Goal: Task Accomplishment & Management: Manage account settings

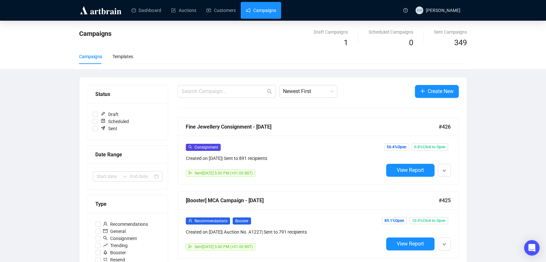
click at [59, 34] on div "Campaigns Draft Campaigns 1 Scheduled Campaigns 0 Sent Campaigns 349 Campaigns …" at bounding box center [273, 45] width 546 height 48
click at [231, 6] on link "Customers" at bounding box center [221, 10] width 29 height 17
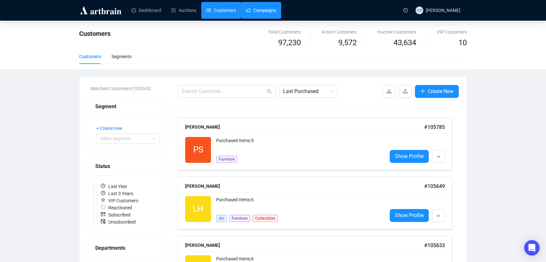
click at [269, 5] on link "Campaigns" at bounding box center [261, 10] width 30 height 17
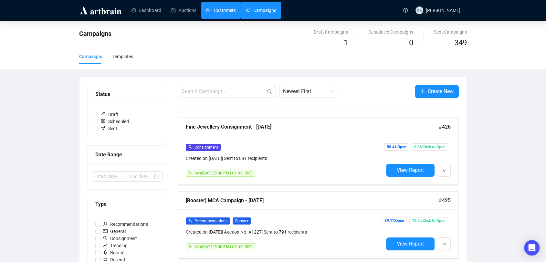
click at [222, 8] on link "Customers" at bounding box center [221, 10] width 29 height 17
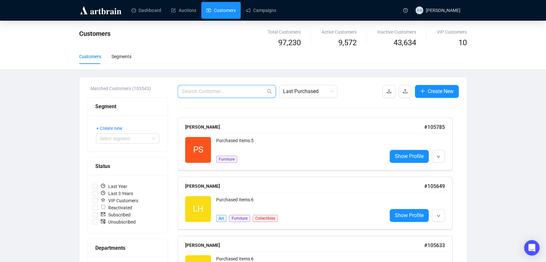
click at [238, 89] on input "text" at bounding box center [224, 92] width 84 height 8
paste input "emmarees99@hotmail.com"
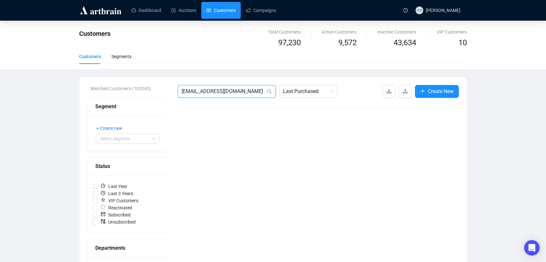
drag, startPoint x: 248, startPoint y: 91, endPoint x: 75, endPoint y: 90, distance: 173.0
click at [75, 90] on div "Customers Total Customers 97,230 Active Customers 9,572 Inactive Customers 43,6…" at bounding box center [273, 240] width 546 height 438
paste input "wcullum@jaynedesignstudio"
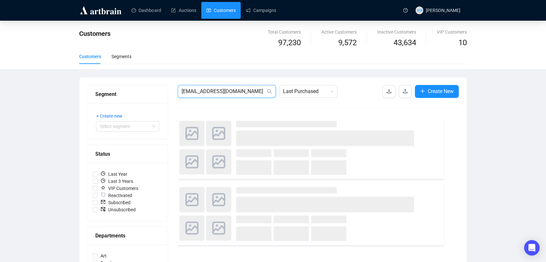
type input "wcullum@jaynedesignstudio.com"
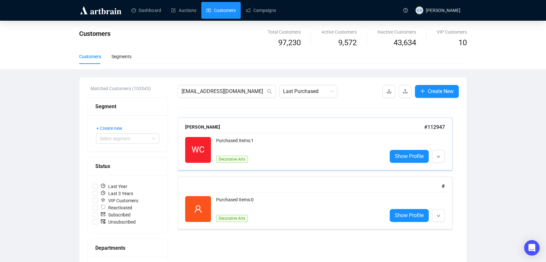
click at [248, 151] on div "Purchased Items: 1 Decorative Arts" at bounding box center [299, 150] width 166 height 26
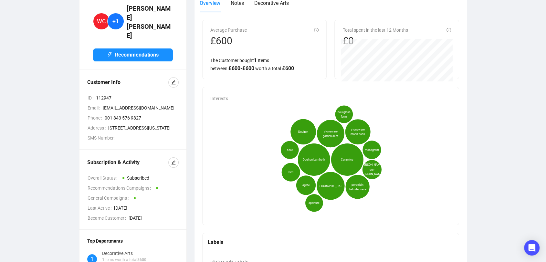
scroll to position [38, 0]
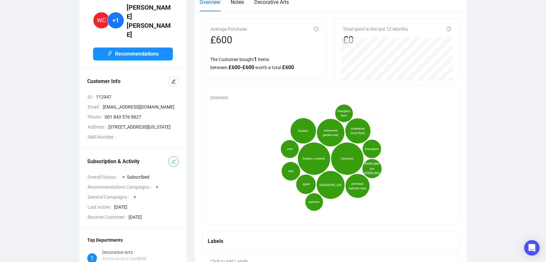
click at [173, 159] on icon "edit" at bounding box center [173, 161] width 5 height 5
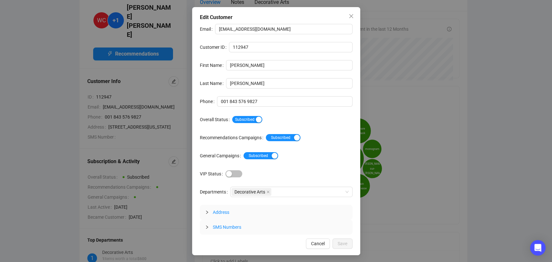
click at [247, 125] on div "Email wcullum@jaynedesignstudio.com Customer ID 112947 First Name William Last …" at bounding box center [276, 129] width 153 height 211
click at [245, 122] on span "Subscribed" at bounding box center [247, 119] width 30 height 7
click at [347, 239] on button "Save" at bounding box center [342, 244] width 20 height 10
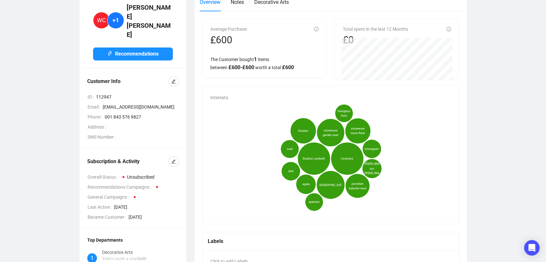
scroll to position [0, 0]
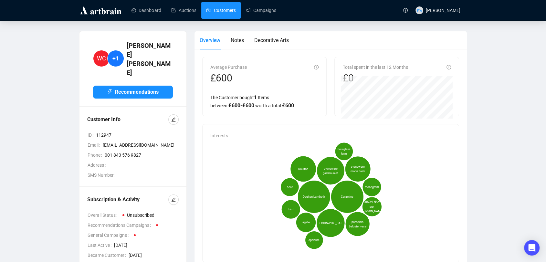
click at [229, 17] on link "Customers" at bounding box center [221, 10] width 29 height 17
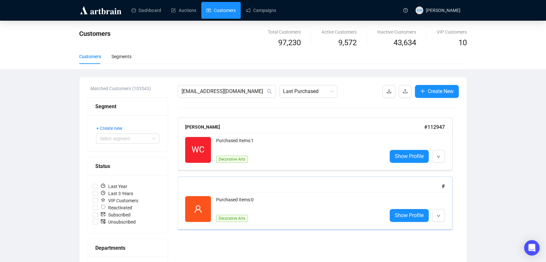
click at [249, 199] on div "Purchased Items: 0" at bounding box center [299, 202] width 166 height 13
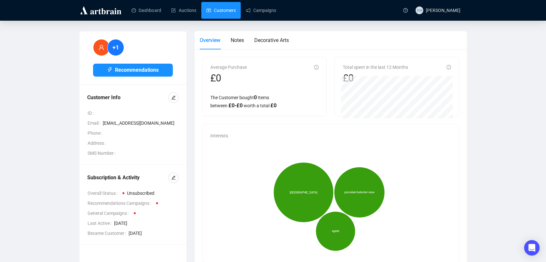
click at [220, 12] on link "Customers" at bounding box center [221, 10] width 29 height 17
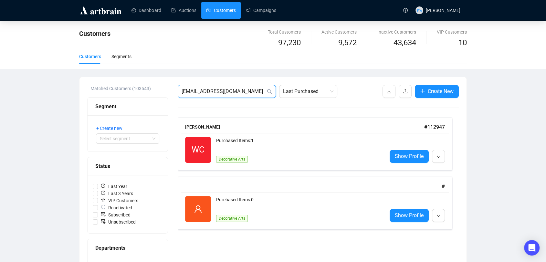
drag, startPoint x: 265, startPoint y: 94, endPoint x: 70, endPoint y: 82, distance: 195.7
click at [70, 82] on div "Customers Total Customers 97,230 Active Customers 9,572 Inactive Customers 43,6…" at bounding box center [273, 240] width 546 height 438
paste input "holegardenservices@gmail"
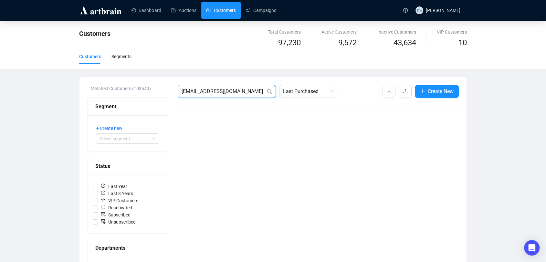
drag, startPoint x: 258, startPoint y: 94, endPoint x: 149, endPoint y: 106, distance: 109.3
paste input "anniechichester@radbourne-estate.co.uk"
type input "anniechichester@radbourne-estate.co.uk"
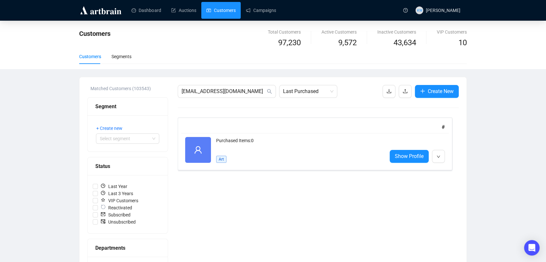
click at [261, 158] on div "Purchased Items: 0 Art" at bounding box center [299, 150] width 166 height 26
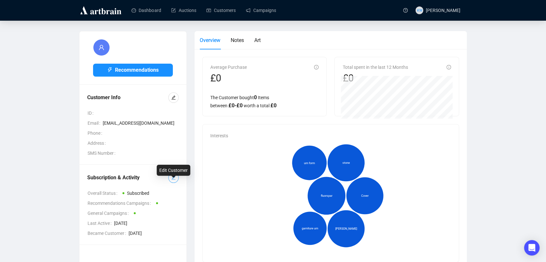
click at [171, 180] on icon "edit" at bounding box center [173, 178] width 5 height 5
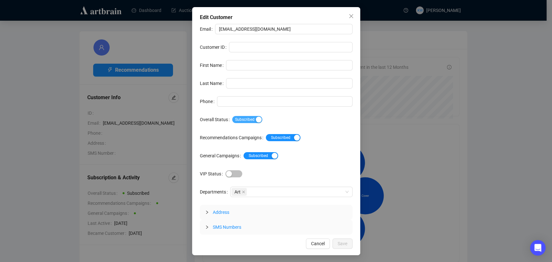
click at [250, 122] on span "Subscribed" at bounding box center [247, 119] width 30 height 7
click at [349, 244] on button "Save" at bounding box center [342, 244] width 20 height 10
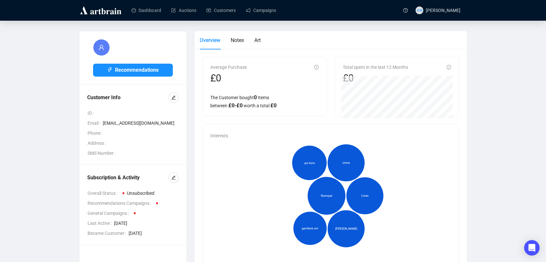
click at [222, 20] on header "Dashboard Auctions Customers Campaigns KW Katie Watling" at bounding box center [273, 10] width 546 height 21
click at [221, 13] on link "Customers" at bounding box center [221, 10] width 29 height 17
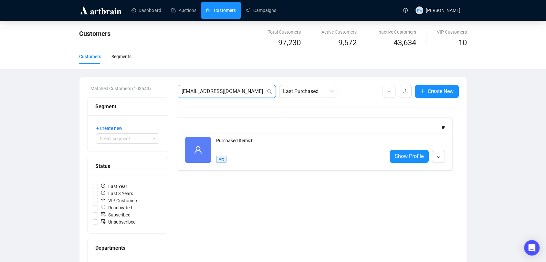
click at [257, 90] on input "anniechichester@radbourne-estate.co.uk" at bounding box center [224, 92] width 84 height 8
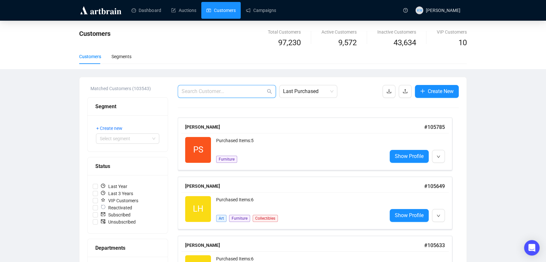
paste input "evcleugh@btinternet.com"
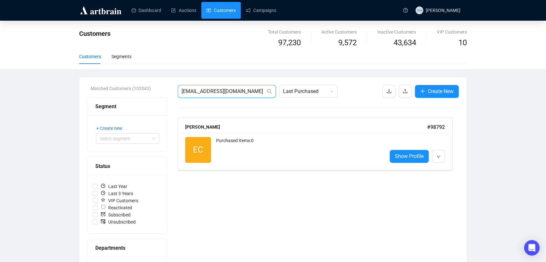
type input "evcleugh@btinternet.com"
click at [285, 135] on div "EC Reactivated Purchased Items: 0 Show Profile" at bounding box center [315, 150] width 268 height 34
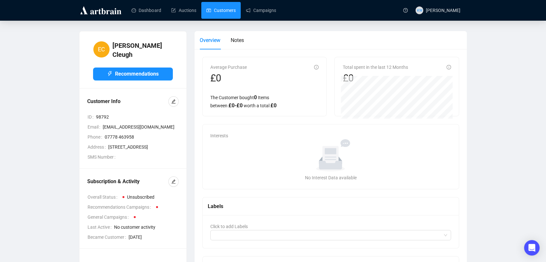
click at [227, 18] on link "Customers" at bounding box center [221, 10] width 29 height 17
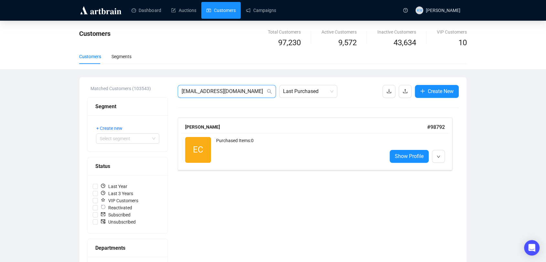
drag, startPoint x: 241, startPoint y: 94, endPoint x: 162, endPoint y: 91, distance: 78.9
paste input "jasonburke00@gmail"
type input "jasonburke00@gmail.com"
click at [278, 136] on div "JB Reactivated Purchased Items: 0 Show Profile" at bounding box center [315, 150] width 268 height 34
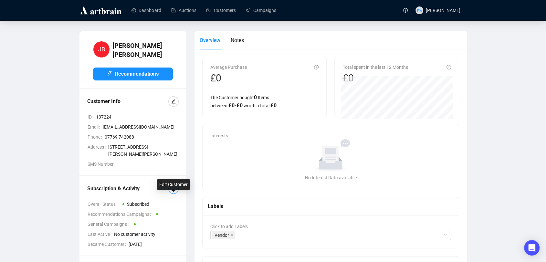
click at [174, 191] on icon "edit" at bounding box center [174, 189] width 4 height 4
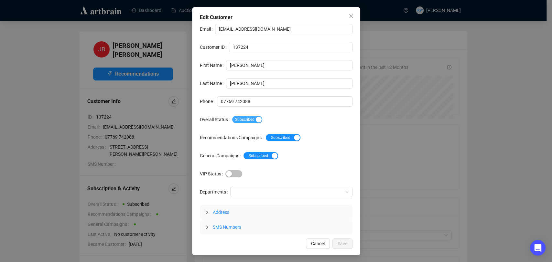
click at [238, 118] on span "Subscribed" at bounding box center [247, 119] width 30 height 7
click at [346, 242] on span "Save" at bounding box center [342, 243] width 10 height 7
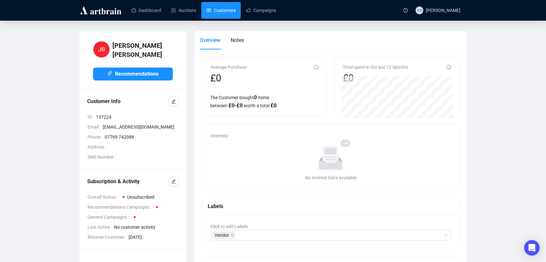
click at [235, 10] on link "Customers" at bounding box center [221, 10] width 29 height 17
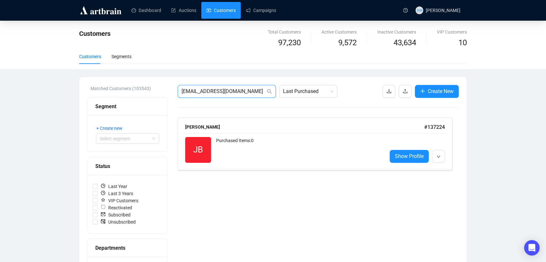
drag, startPoint x: 240, startPoint y: 92, endPoint x: 114, endPoint y: 80, distance: 126.6
paste input "poems71@hot"
type input "poems71@hotmail.com"
click at [314, 133] on div "SO Reactivated Purchased Items: 4 Art Books & Maps Show Profile" at bounding box center [315, 150] width 268 height 34
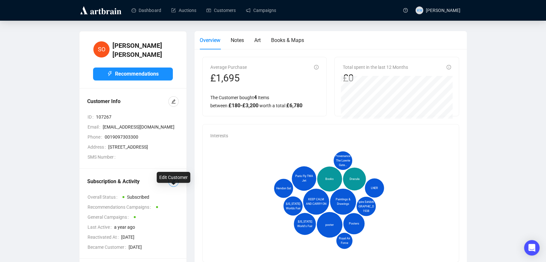
click at [177, 187] on button "button" at bounding box center [173, 182] width 10 height 10
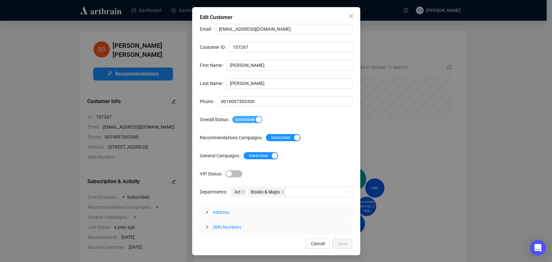
click at [240, 120] on span "Subscribed" at bounding box center [247, 119] width 30 height 7
click at [347, 245] on span "Save" at bounding box center [342, 243] width 10 height 7
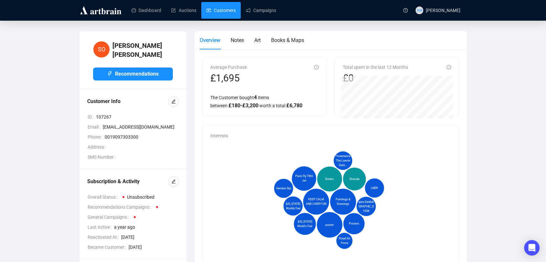
click at [233, 8] on link "Customers" at bounding box center [221, 10] width 29 height 17
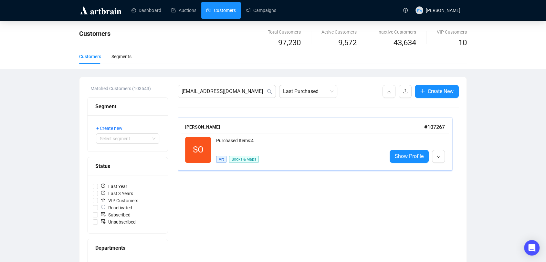
click at [257, 134] on div "SO Reactivated Purchased Items: 4 Art Books & Maps Show Profile" at bounding box center [315, 150] width 268 height 34
drag, startPoint x: 253, startPoint y: 92, endPoint x: 70, endPoint y: 58, distance: 186.4
click at [70, 58] on div "Customers Total Customers 97,230 Active Customers 9,572 Inactive Customers 43,6…" at bounding box center [273, 240] width 546 height 438
paste input "wheeler_tony31@outlook"
type input "wheeler_tony31@outlook.com"
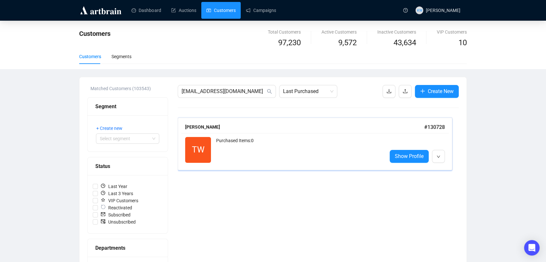
click at [280, 156] on div "Purchased Items: 0" at bounding box center [299, 150] width 166 height 26
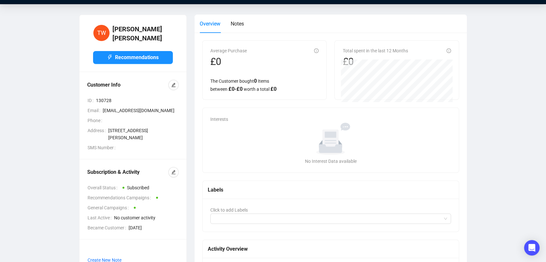
scroll to position [17, 0]
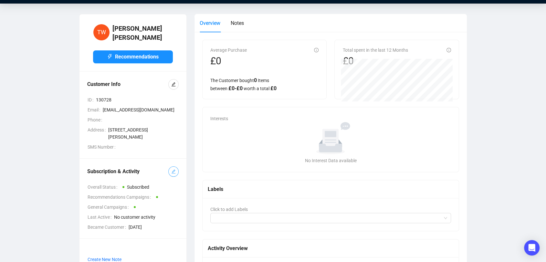
click at [174, 174] on icon "edit" at bounding box center [174, 172] width 4 height 4
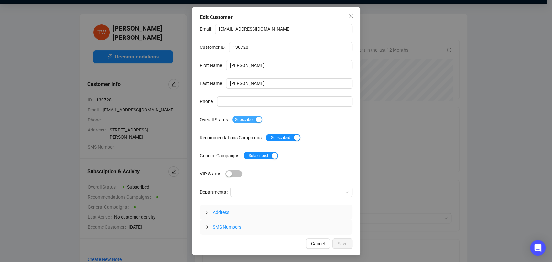
click at [252, 119] on span "Subscribed" at bounding box center [247, 119] width 30 height 7
click at [341, 243] on span "Save" at bounding box center [342, 243] width 10 height 7
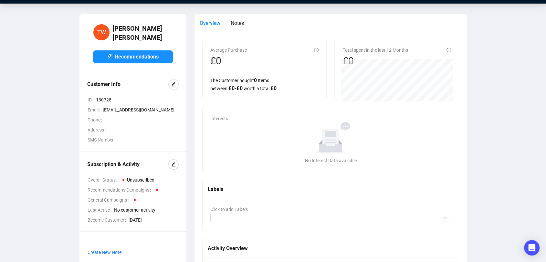
scroll to position [0, 0]
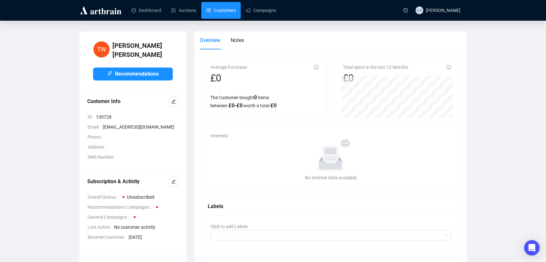
click at [228, 12] on link "Customers" at bounding box center [221, 10] width 29 height 17
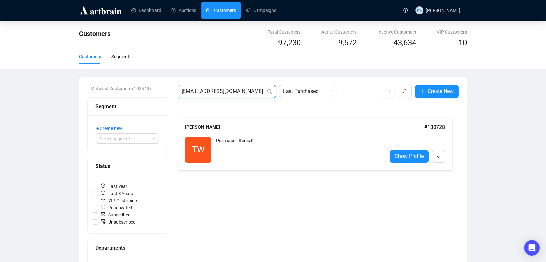
drag, startPoint x: 255, startPoint y: 93, endPoint x: 57, endPoint y: 102, distance: 198.0
click at [57, 102] on div "Customers Total Customers 97,230 Active Customers 9,572 Inactive Customers 43,6…" at bounding box center [273, 240] width 546 height 438
paste input "melvynbarnsley@gmail"
type input "melvynbarnsley@gmail.com"
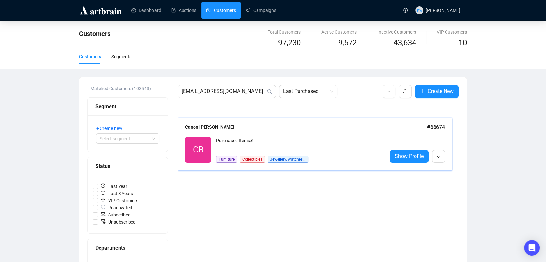
click at [205, 136] on div "CB Reactivated Purchased Items: 6 Furniture Collectibles Jewellery, Watches & D…" at bounding box center [315, 150] width 268 height 34
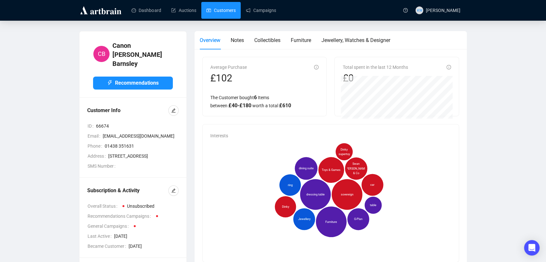
click at [232, 11] on link "Customers" at bounding box center [221, 10] width 29 height 17
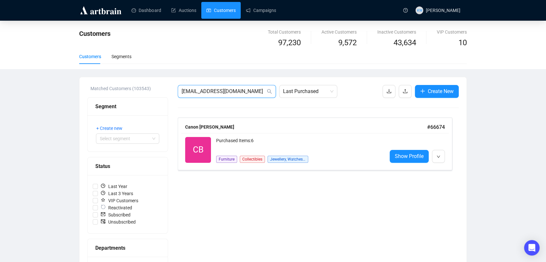
drag, startPoint x: 255, startPoint y: 92, endPoint x: 47, endPoint y: 117, distance: 210.4
click at [47, 117] on div "Customers Total Customers 97,230 Active Customers 9,572 Inactive Customers 43,6…" at bounding box center [273, 240] width 546 height 438
paste input "ryem.slinger"
type input "meryem.slinger@gmail.com"
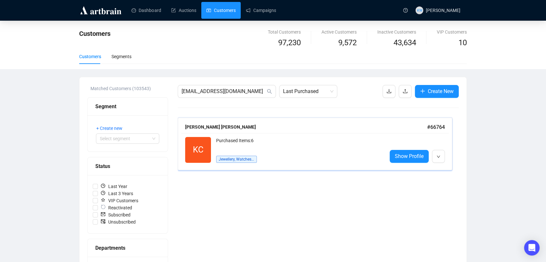
click at [258, 165] on div "KC Reactivated Purchased Items: 6 Jewellery, Watches & Designer Show Profile" at bounding box center [315, 150] width 268 height 34
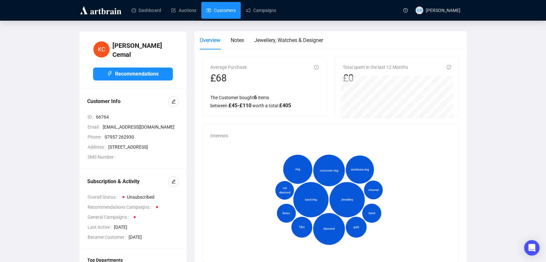
click at [227, 10] on link "Customers" at bounding box center [221, 10] width 29 height 17
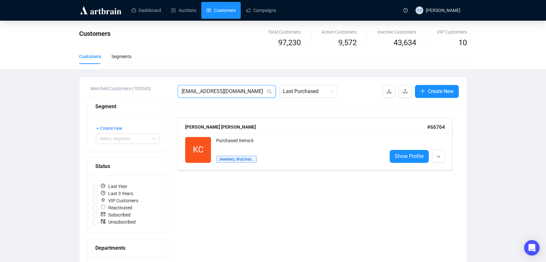
drag, startPoint x: 251, startPoint y: 89, endPoint x: 142, endPoint y: 73, distance: 109.8
click at [142, 73] on div "Customers Total Customers 97,230 Active Customers 9,572 Inactive Customers 43,6…" at bounding box center [273, 240] width 546 height 438
paste input "sms@serfiplen.es"
type input "sms@serfiplen.es"
click at [253, 144] on div "Purchased Items: 0" at bounding box center [299, 143] width 166 height 13
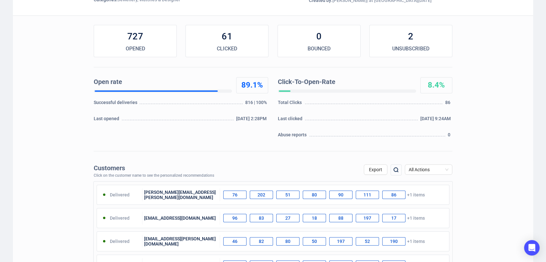
scroll to position [80, 0]
click at [440, 173] on span "All Actions" at bounding box center [429, 170] width 40 height 10
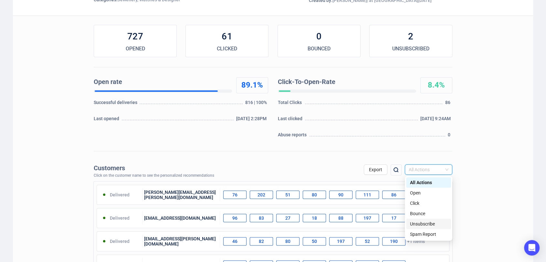
click at [420, 222] on div "Unsubscribe" at bounding box center [428, 223] width 37 height 7
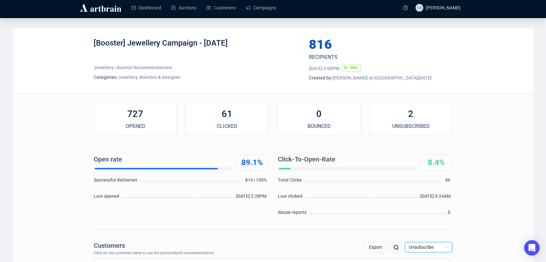
scroll to position [0, 0]
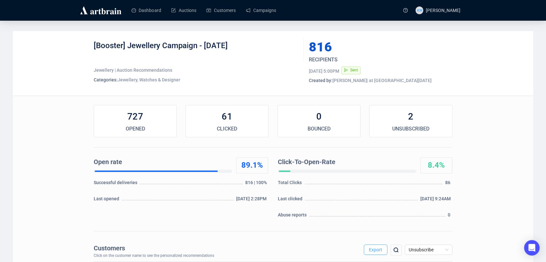
click at [373, 248] on span "Export" at bounding box center [375, 249] width 13 height 5
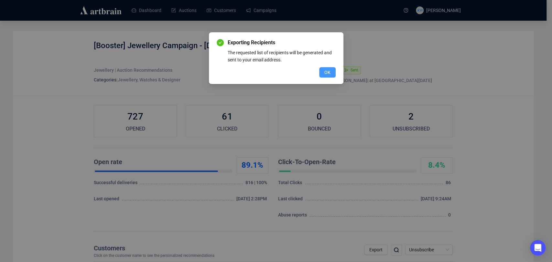
click at [326, 71] on span "OK" at bounding box center [327, 72] width 6 height 7
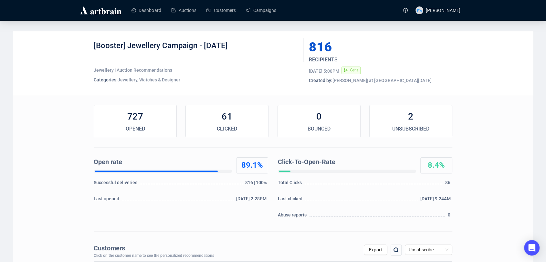
drag, startPoint x: 273, startPoint y: 49, endPoint x: 88, endPoint y: 46, distance: 184.9
click at [88, 46] on div "[Booster] Jewellery Campaign - September 2025 Jewellery | Auction Recommendatio…" at bounding box center [273, 63] width 520 height 65
copy div "[Booster] Jewellery Campaign - September 2025"
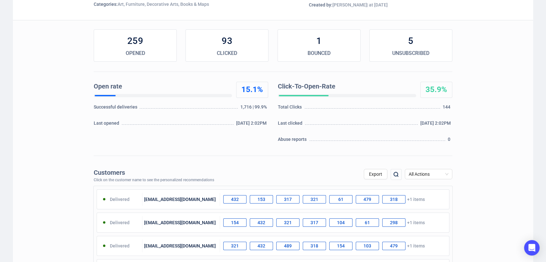
scroll to position [76, 0]
click at [440, 171] on span "All Actions" at bounding box center [429, 174] width 40 height 10
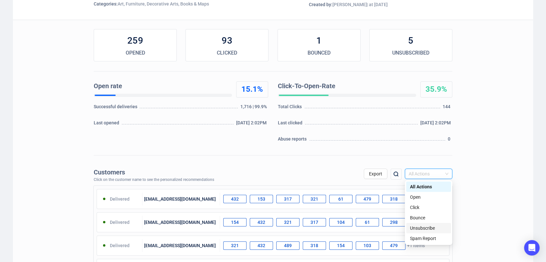
click at [419, 224] on div "Unsubscribe" at bounding box center [428, 228] width 45 height 10
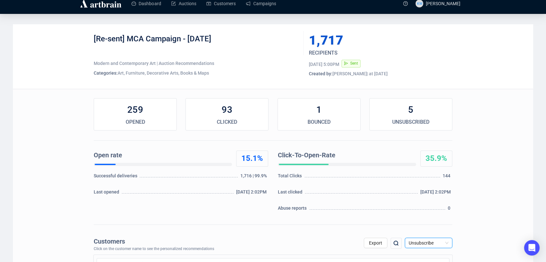
scroll to position [0, 0]
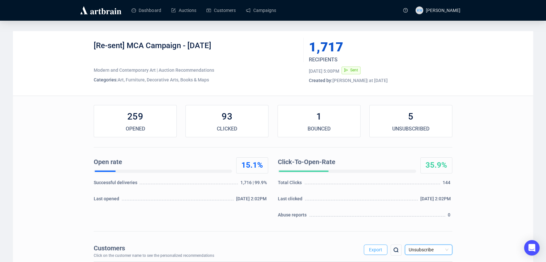
click at [377, 250] on span "Export" at bounding box center [375, 249] width 13 height 5
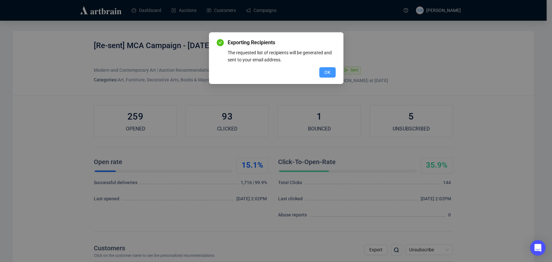
click at [321, 68] on button "OK" at bounding box center [327, 72] width 16 height 10
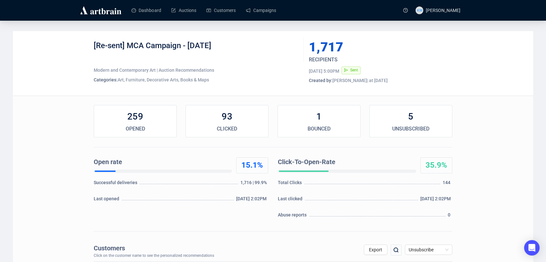
drag, startPoint x: 253, startPoint y: 45, endPoint x: 91, endPoint y: 45, distance: 162.0
click at [91, 45] on div "[Re-sent] MCA Campaign - September 2025 Modern and Contemporary Art | Auction R…" at bounding box center [273, 63] width 520 height 65
copy div "[Re-sent] MCA Campaign - September 2025"
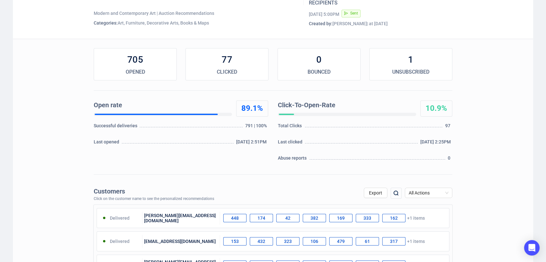
scroll to position [59, 0]
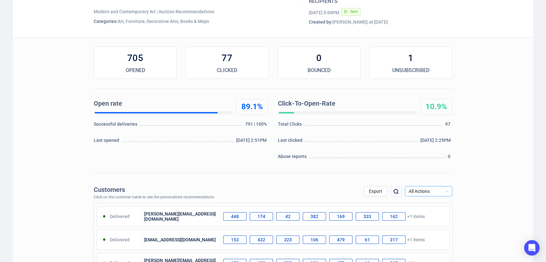
click at [441, 191] on span "All Actions" at bounding box center [429, 192] width 40 height 10
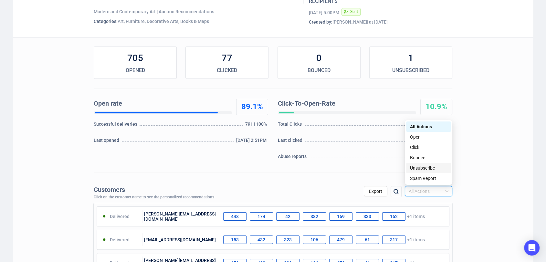
click at [441, 170] on div "Unsubscribe" at bounding box center [428, 168] width 37 height 7
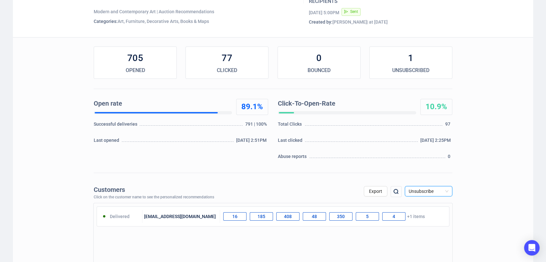
scroll to position [0, 0]
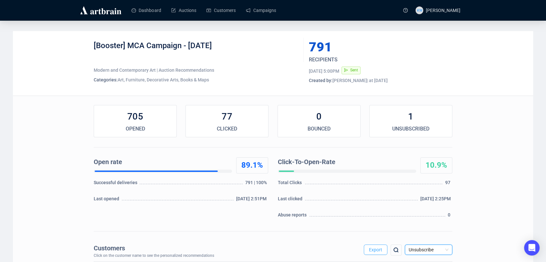
click at [380, 249] on span "Export" at bounding box center [375, 249] width 13 height 5
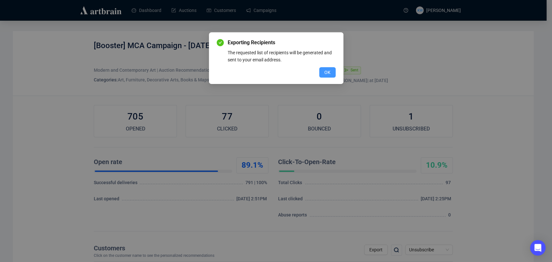
click at [327, 74] on span "OK" at bounding box center [327, 72] width 6 height 7
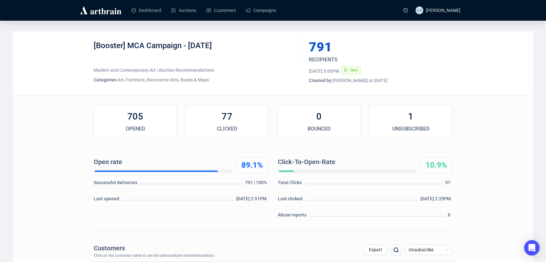
drag, startPoint x: 250, startPoint y: 47, endPoint x: 87, endPoint y: 37, distance: 162.9
click at [87, 37] on div "[Booster] MCA Campaign - September 2025 Modern and Contemporary Art | Auction R…" at bounding box center [273, 63] width 520 height 65
copy div "[Booster] MCA Campaign - September 2025"
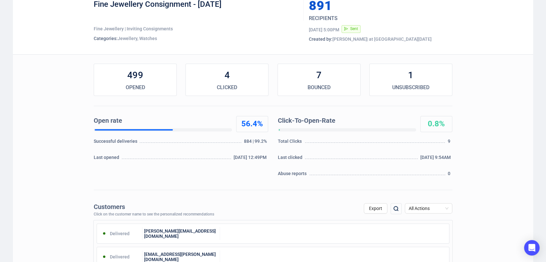
scroll to position [42, 0]
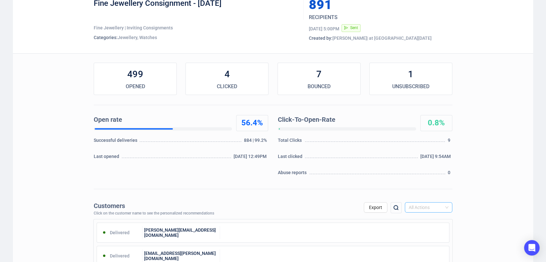
click at [433, 203] on span "All Actions" at bounding box center [429, 208] width 40 height 10
click at [427, 184] on div "Unsubscribe" at bounding box center [428, 184] width 37 height 7
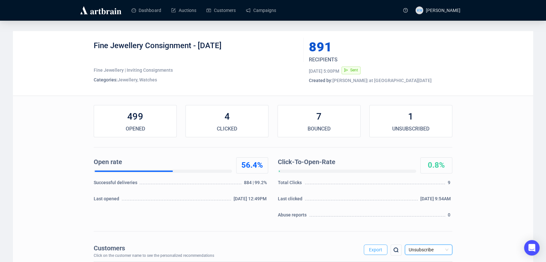
click at [378, 249] on span "Export" at bounding box center [375, 249] width 13 height 5
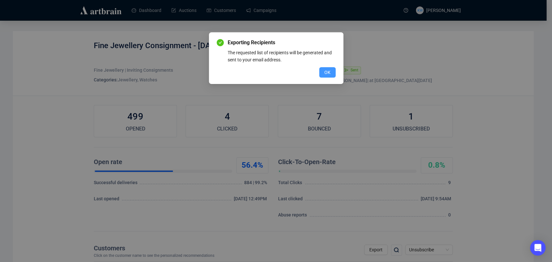
click at [328, 72] on span "OK" at bounding box center [327, 72] width 6 height 7
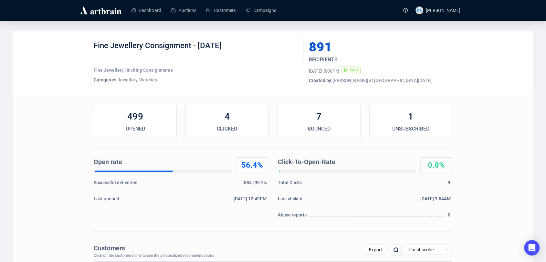
drag, startPoint x: 264, startPoint y: 44, endPoint x: 84, endPoint y: 56, distance: 180.8
click at [84, 56] on div "Fine Jewellery Consignment - [DATE] Fine Jewellery | Inviting Consignments Cate…" at bounding box center [273, 63] width 520 height 65
copy div "Fine Jewellery Consignment - [DATE]"
